Goal: Navigation & Orientation: Find specific page/section

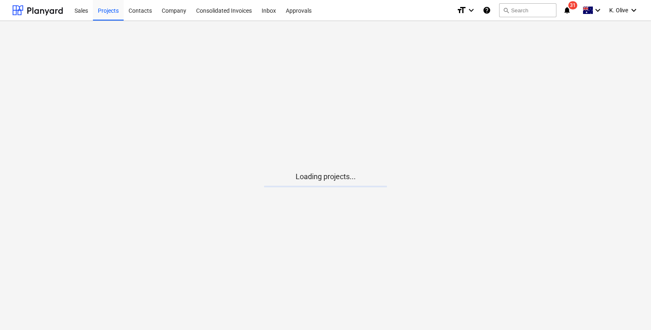
click at [567, 9] on icon "notifications" at bounding box center [567, 10] width 8 height 10
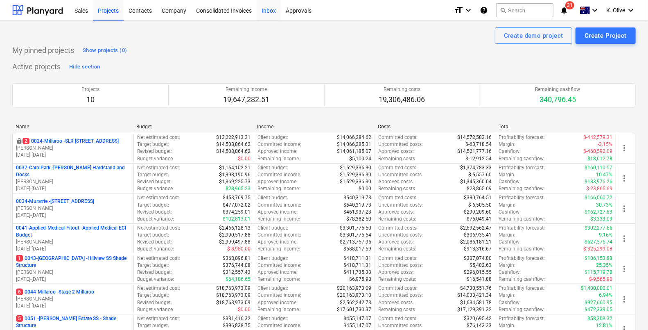
click at [263, 10] on div "Inbox" at bounding box center [269, 10] width 24 height 21
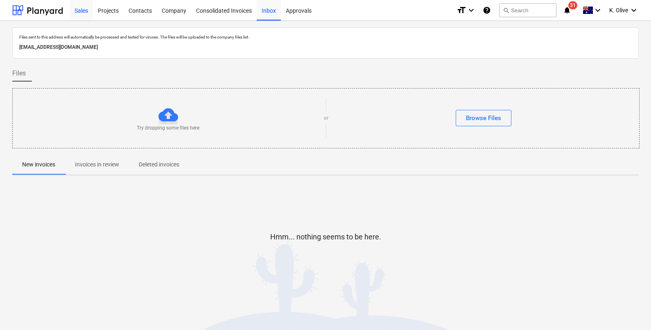
click at [85, 13] on div "Sales" at bounding box center [81, 10] width 23 height 21
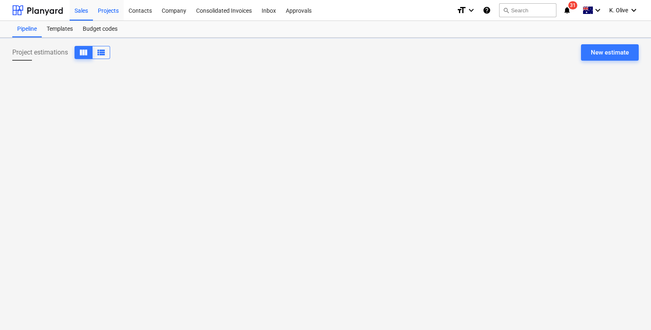
click at [106, 10] on div "Projects" at bounding box center [108, 10] width 31 height 21
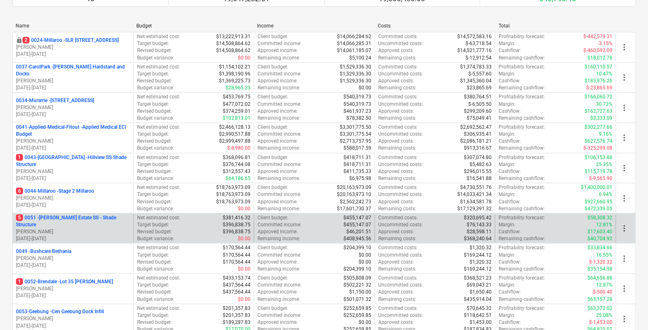
scroll to position [102, 0]
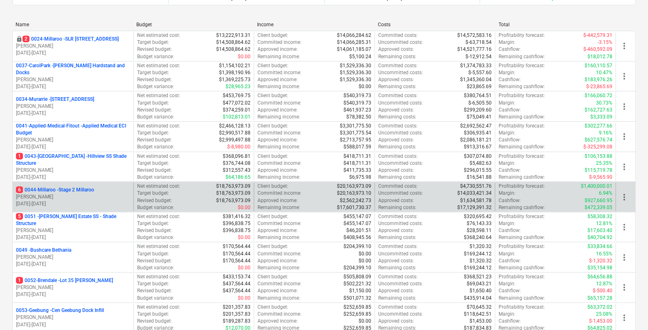
click at [73, 192] on p "6 0044-Millaroo - Stage 2 Millaroo" at bounding box center [55, 189] width 78 height 7
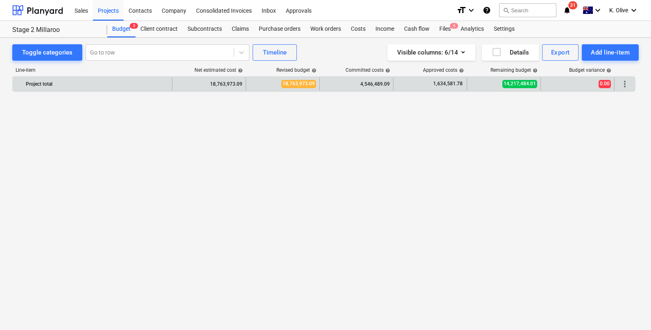
scroll to position [1394, 0]
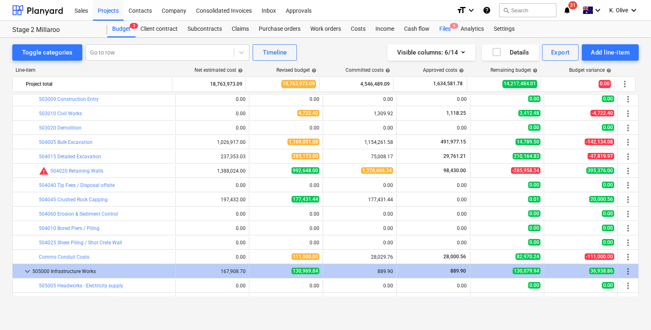
click at [439, 29] on div "Files 6" at bounding box center [445, 29] width 21 height 16
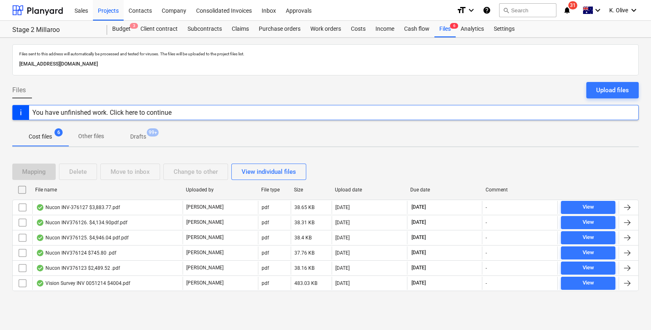
click at [567, 12] on icon "notifications" at bounding box center [567, 10] width 8 height 10
click at [298, 63] on p "[EMAIL_ADDRESS][DOMAIN_NAME]" at bounding box center [325, 64] width 613 height 9
